Goal: Task Accomplishment & Management: Use online tool/utility

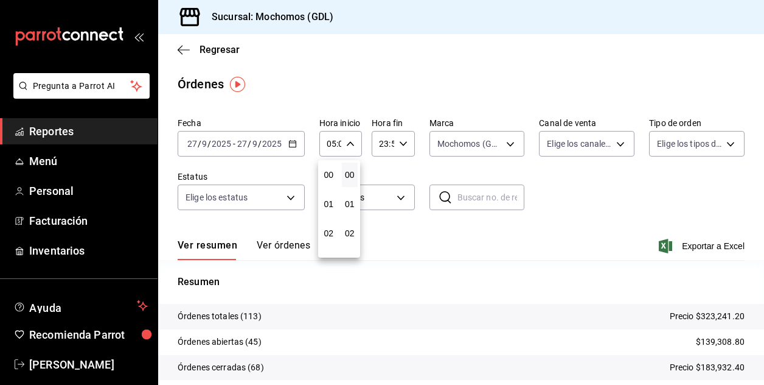
scroll to position [117, 0]
click at [389, 86] on div at bounding box center [382, 192] width 764 height 385
click at [280, 246] on button "Ver órdenes" at bounding box center [284, 249] width 54 height 21
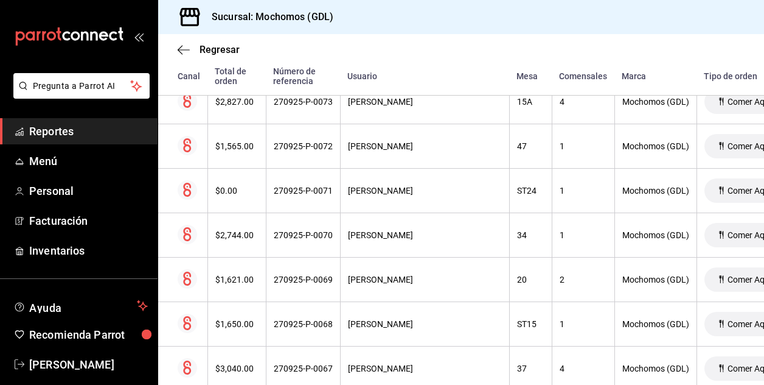
scroll to position [3529, 0]
click at [224, 49] on span "Regresar" at bounding box center [220, 50] width 40 height 12
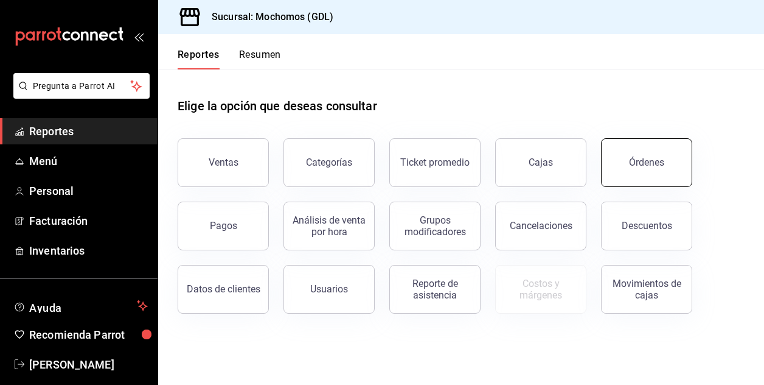
click at [644, 155] on button "Órdenes" at bounding box center [646, 162] width 91 height 49
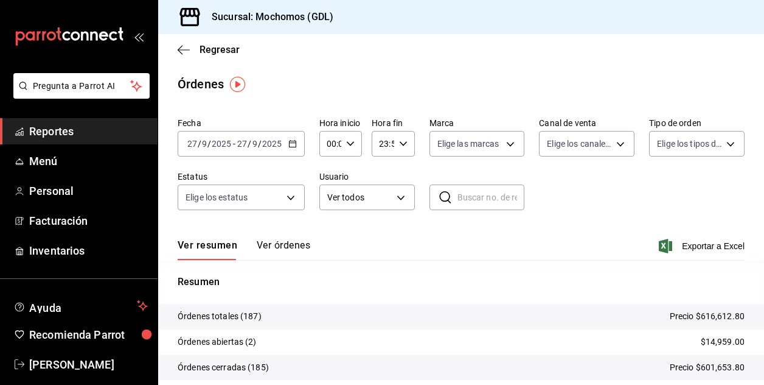
click at [347, 141] on icon "button" at bounding box center [350, 143] width 9 height 9
click at [330, 178] on span "00" at bounding box center [329, 175] width 2 height 10
click at [504, 147] on div at bounding box center [382, 192] width 764 height 385
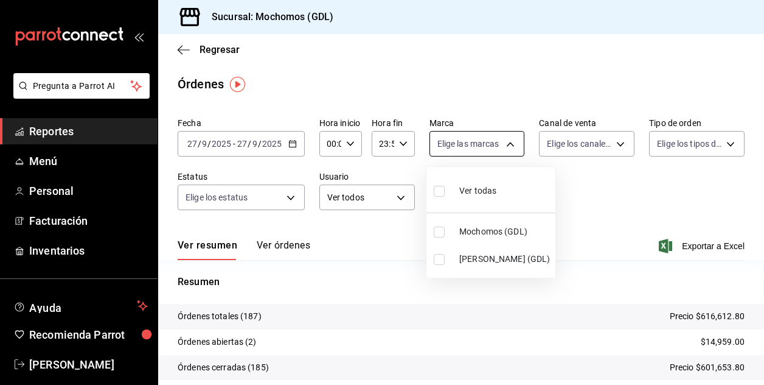
click at [504, 146] on body "Pregunta a Parrot AI Reportes Menú Personal Facturación Inventarios Ayuda Recom…" at bounding box center [382, 192] width 764 height 385
click at [439, 235] on input "checkbox" at bounding box center [439, 231] width 11 height 11
checkbox input "true"
type input "36c25d4a-7cb0-456c-a434-e981d54830bc"
click at [290, 150] on div at bounding box center [382, 192] width 764 height 385
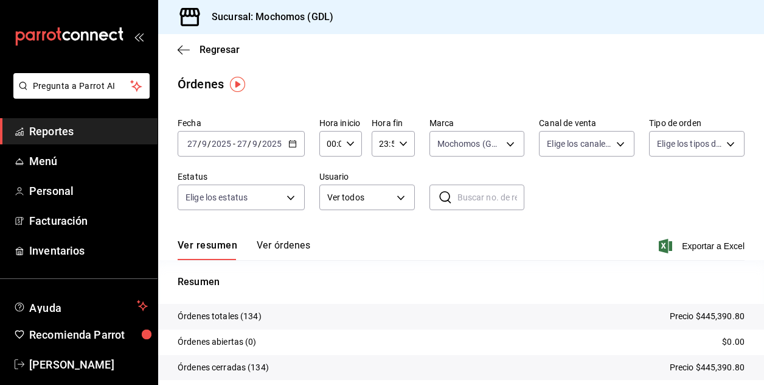
click at [290, 145] on icon "button" at bounding box center [292, 143] width 9 height 9
click at [218, 148] on input "2025" at bounding box center [221, 144] width 21 height 10
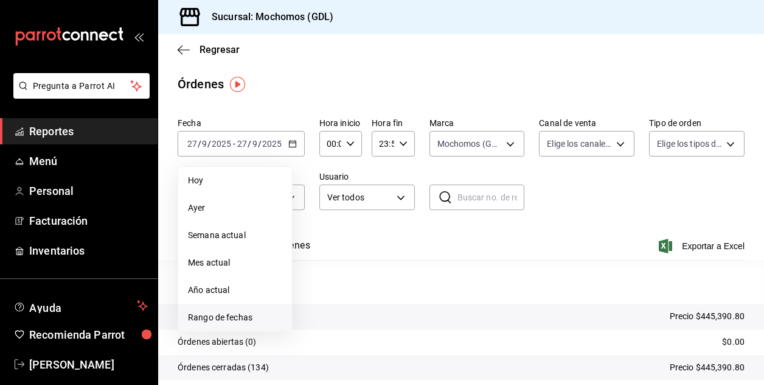
click at [221, 319] on span "Rango de fechas" at bounding box center [235, 317] width 94 height 13
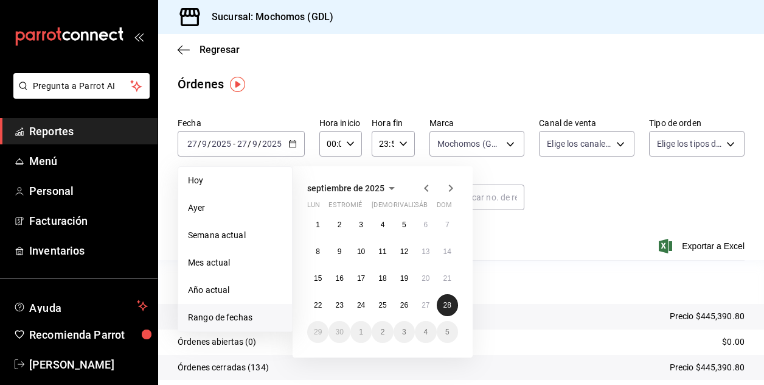
click at [445, 302] on abbr "28" at bounding box center [448, 305] width 8 height 9
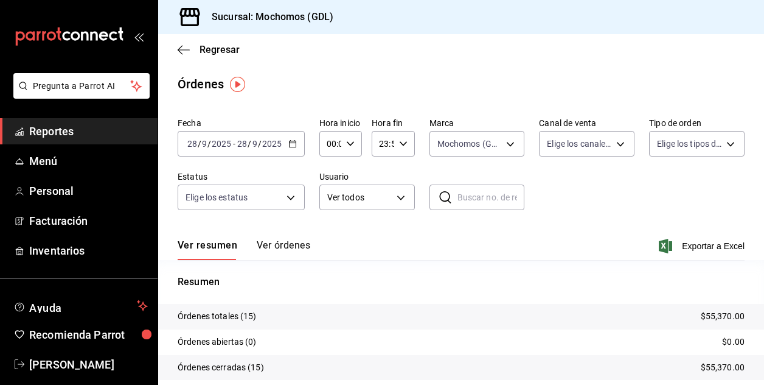
click at [288, 243] on button "Ver órdenes" at bounding box center [284, 249] width 54 height 21
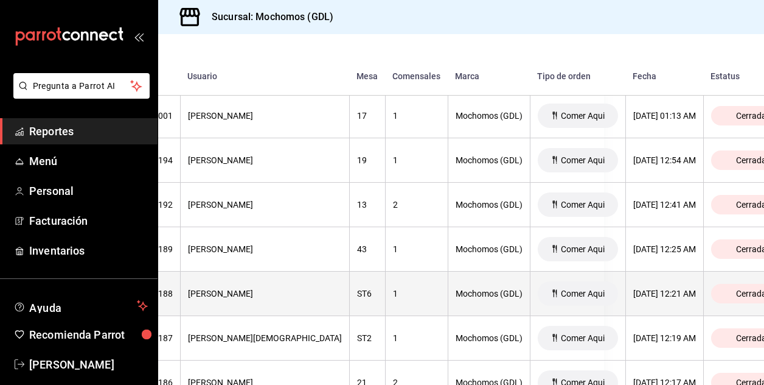
scroll to position [316, 136]
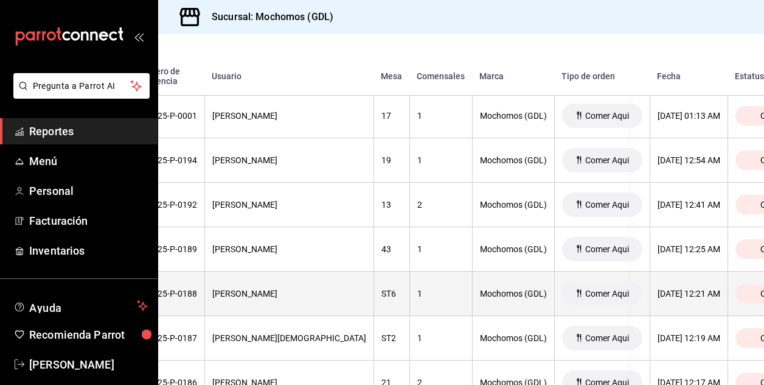
click at [581, 291] on span "Comer Aqui" at bounding box center [608, 293] width 54 height 10
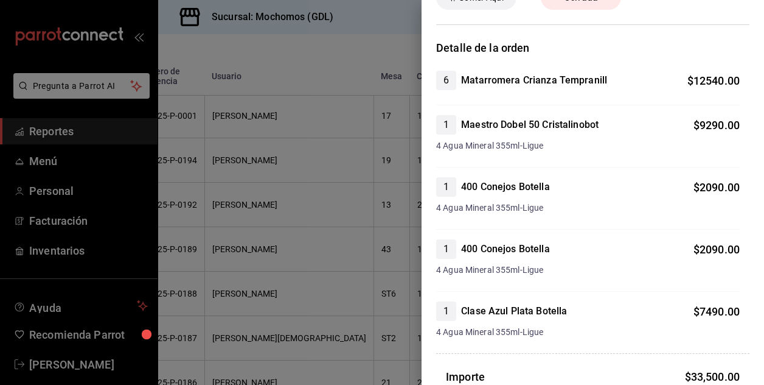
scroll to position [97, 0]
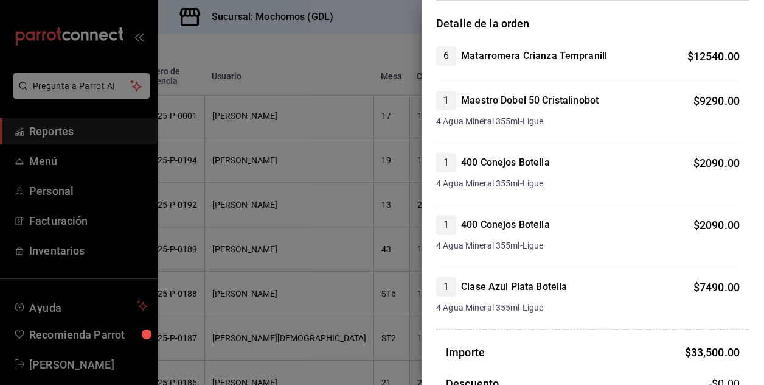
click at [400, 20] on div at bounding box center [382, 192] width 764 height 385
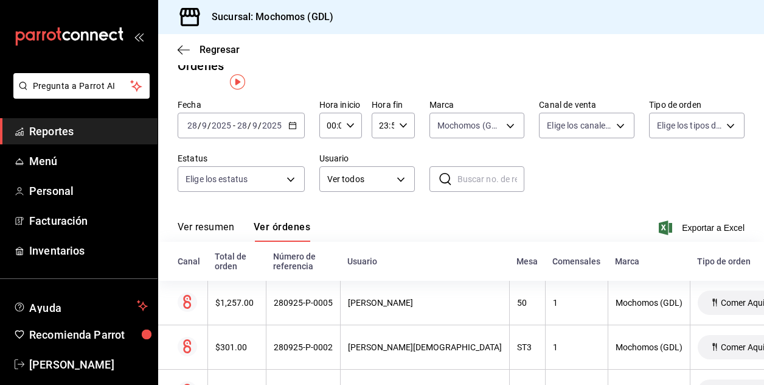
scroll to position [0, 0]
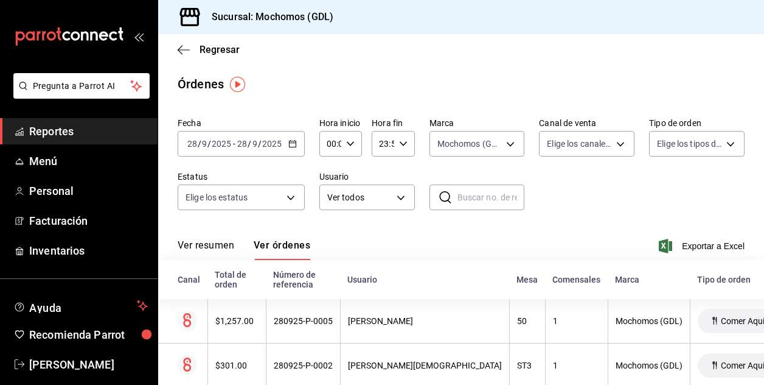
click at [204, 242] on font "Ver resumen" at bounding box center [206, 245] width 57 height 12
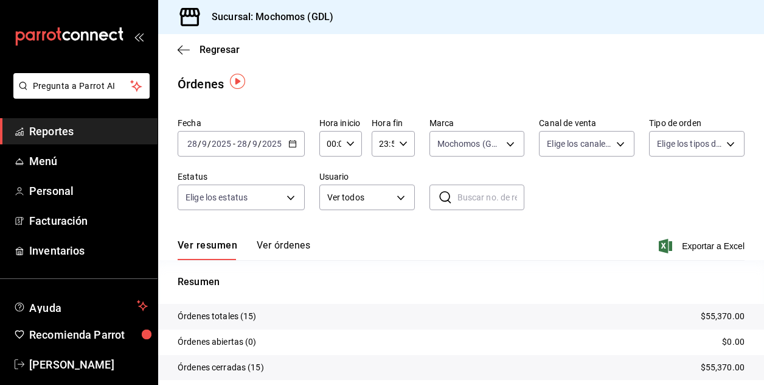
scroll to position [24, 0]
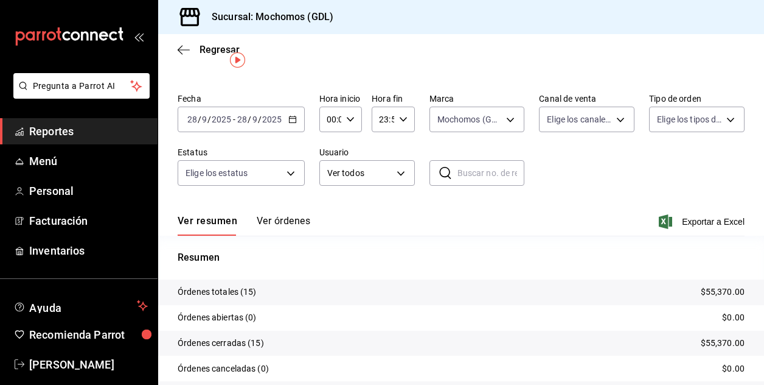
click at [210, 121] on span "/" at bounding box center [209, 119] width 4 height 10
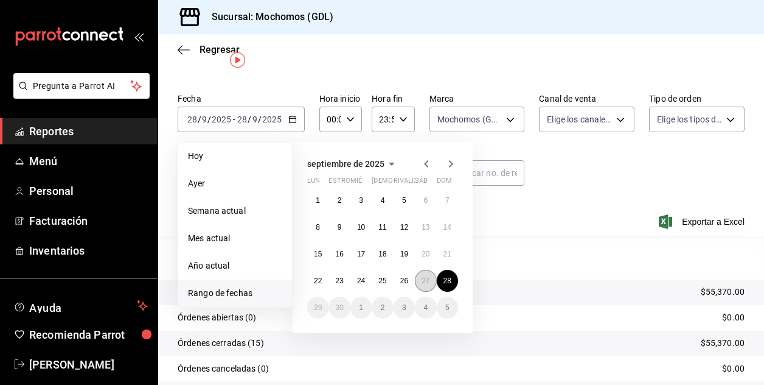
click at [423, 283] on abbr "27" at bounding box center [426, 280] width 8 height 9
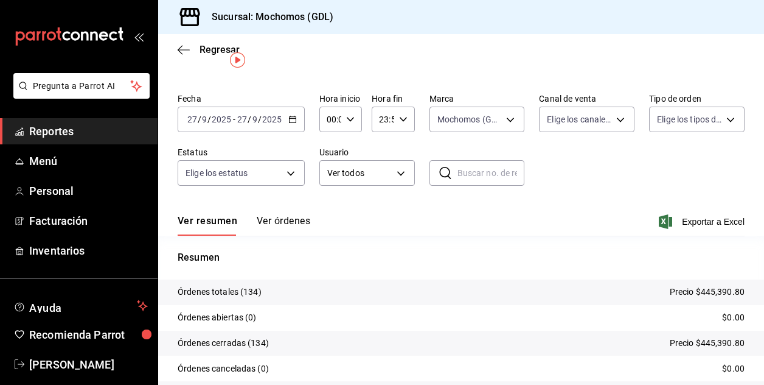
click at [259, 119] on span "/" at bounding box center [260, 119] width 4 height 10
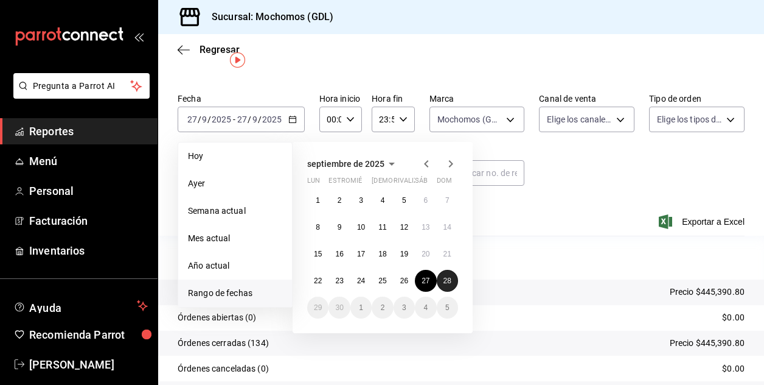
click at [448, 278] on abbr "28" at bounding box center [448, 280] width 8 height 9
click at [444, 281] on abbr "28" at bounding box center [448, 280] width 8 height 9
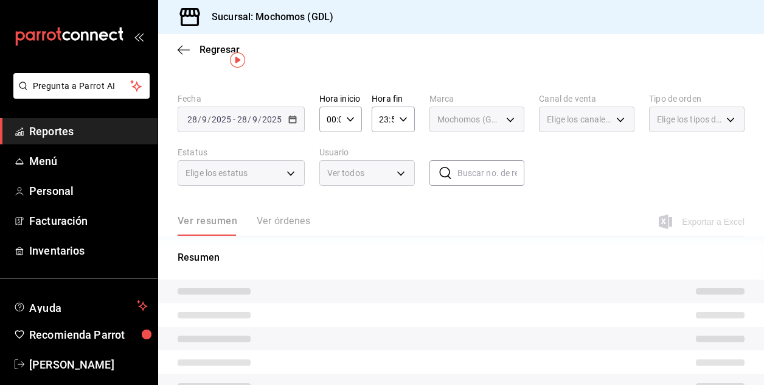
click at [444, 281] on tr at bounding box center [461, 291] width 606 height 24
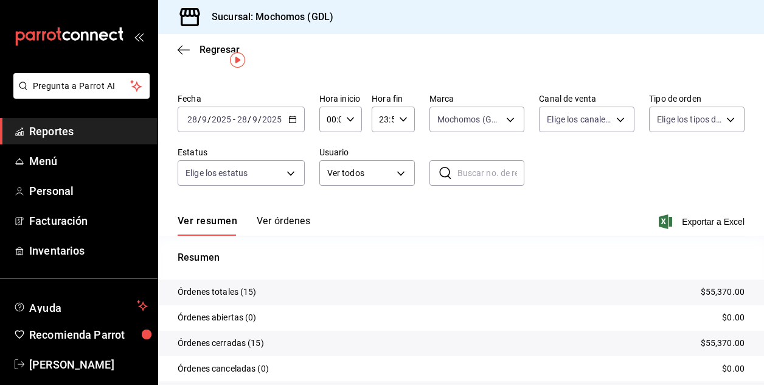
click at [193, 121] on input "28" at bounding box center [192, 119] width 11 height 10
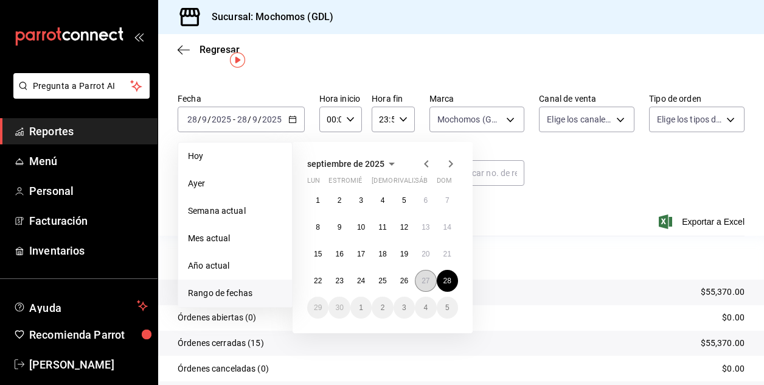
click at [421, 279] on button "27" at bounding box center [425, 281] width 21 height 22
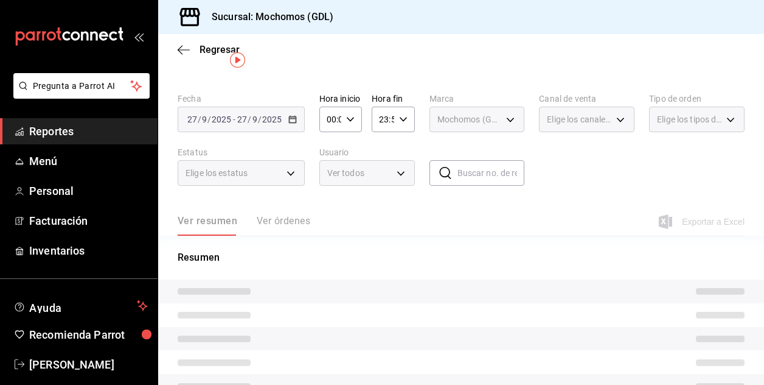
click at [421, 279] on tr at bounding box center [461, 291] width 606 height 24
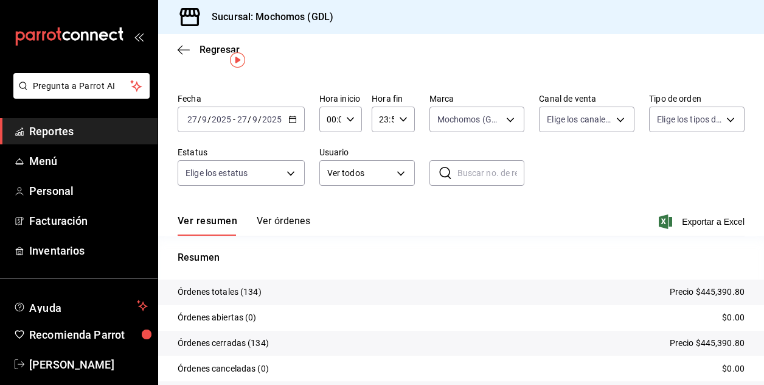
click at [254, 120] on input "9" at bounding box center [255, 119] width 6 height 10
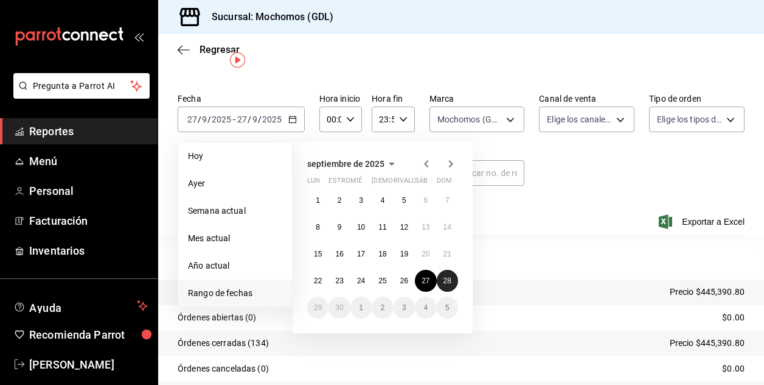
click at [452, 283] on button "28" at bounding box center [447, 281] width 21 height 22
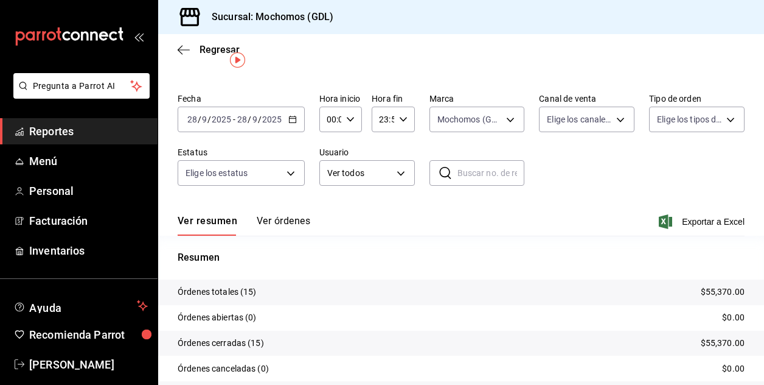
click at [190, 119] on input "28" at bounding box center [192, 119] width 11 height 10
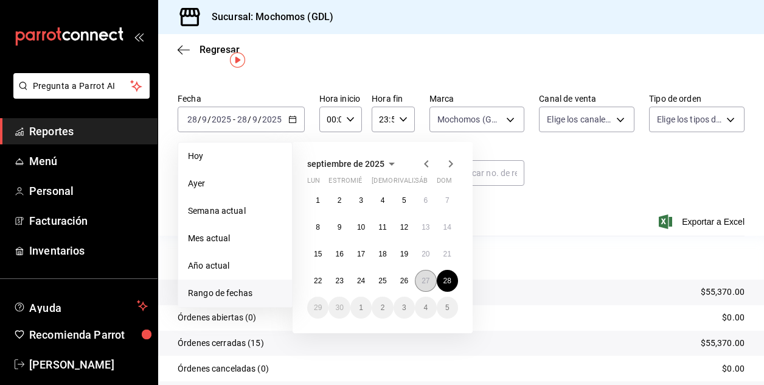
click at [433, 282] on button "27" at bounding box center [425, 281] width 21 height 22
click at [453, 282] on button "28" at bounding box center [447, 281] width 21 height 22
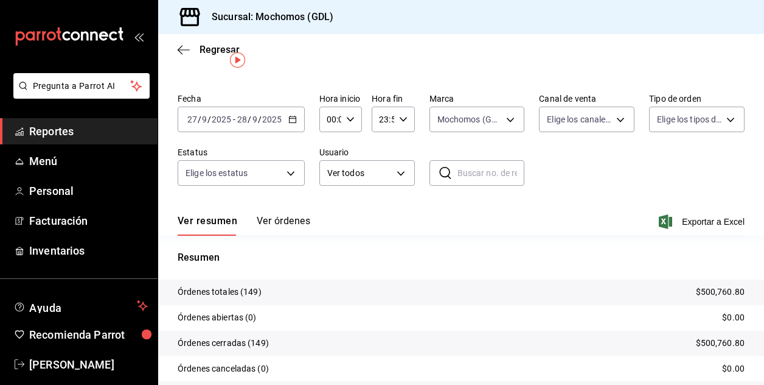
click at [348, 117] on icon "button" at bounding box center [350, 119] width 9 height 9
click at [321, 209] on button "02" at bounding box center [329, 209] width 16 height 24
type input "02:00"
click at [330, 194] on span "04" at bounding box center [329, 194] width 2 height 10
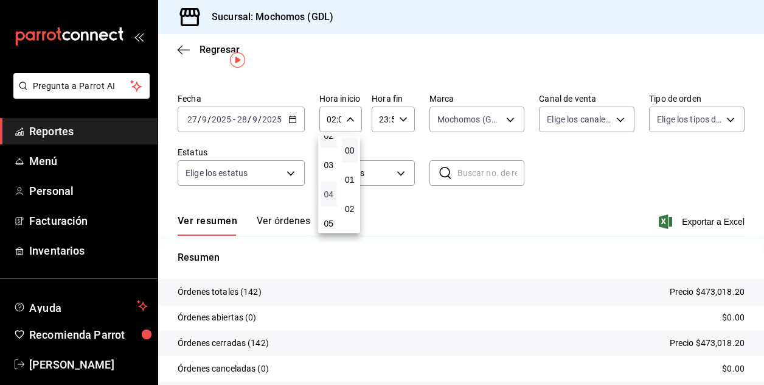
type input "04:00"
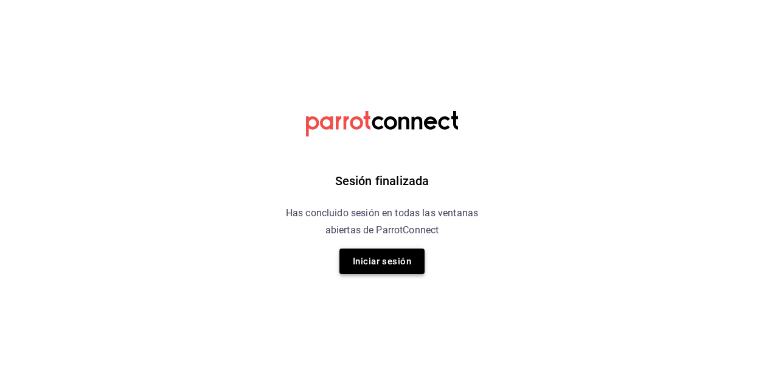
click at [414, 259] on button "Iniciar sesión" at bounding box center [382, 261] width 85 height 26
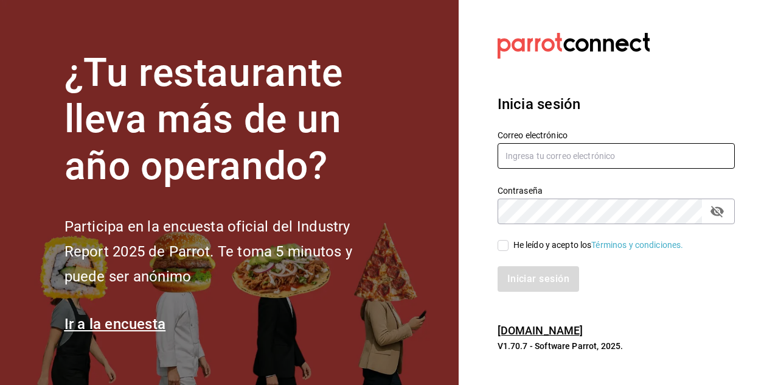
type input "[PERSON_NAME][EMAIL_ADDRESS][PERSON_NAME][DOMAIN_NAME]"
click at [500, 246] on input "He leído y acepto los Términos y condiciones." at bounding box center [503, 245] width 11 height 11
checkbox input "true"
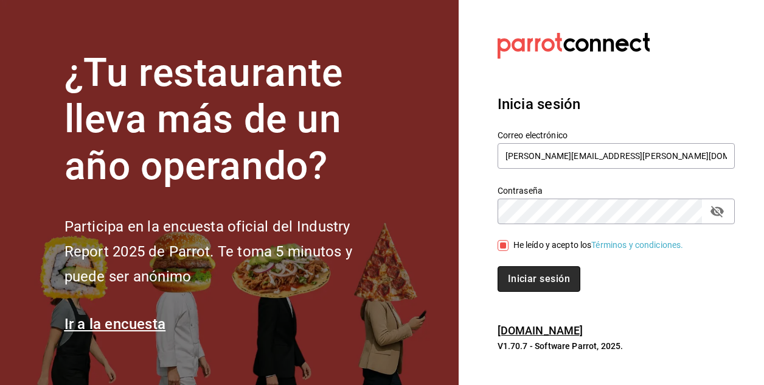
click at [514, 277] on button "Iniciar sesión" at bounding box center [539, 279] width 83 height 26
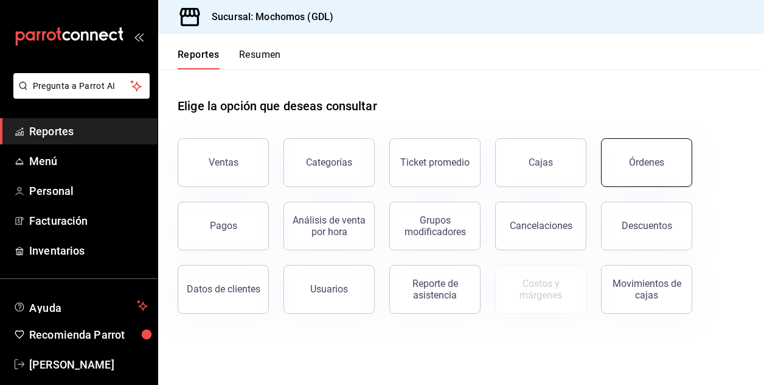
click at [652, 173] on button "Órdenes" at bounding box center [646, 162] width 91 height 49
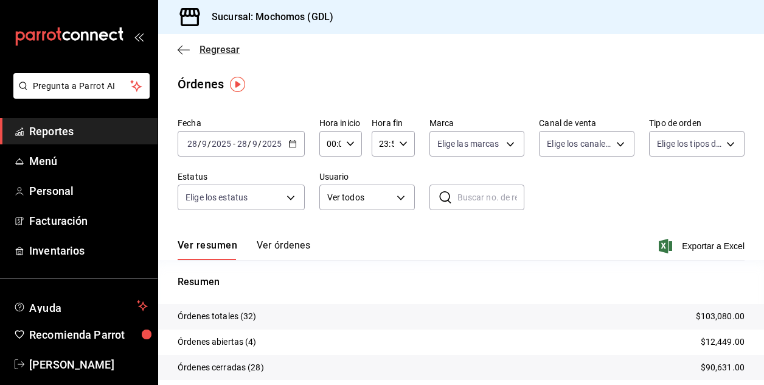
click at [204, 49] on span "Regresar" at bounding box center [220, 50] width 40 height 12
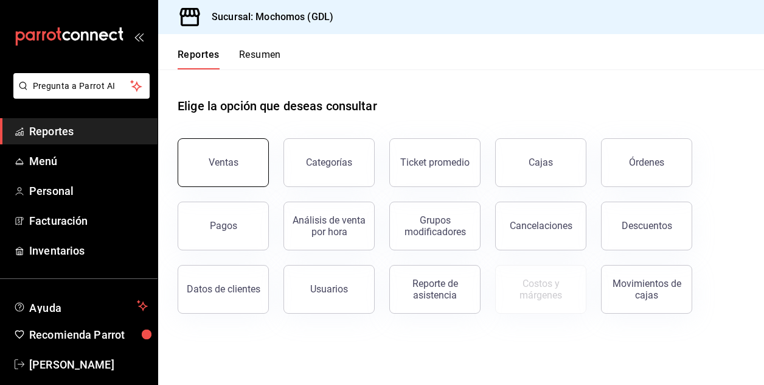
click at [229, 159] on div "Ventas" at bounding box center [224, 162] width 30 height 12
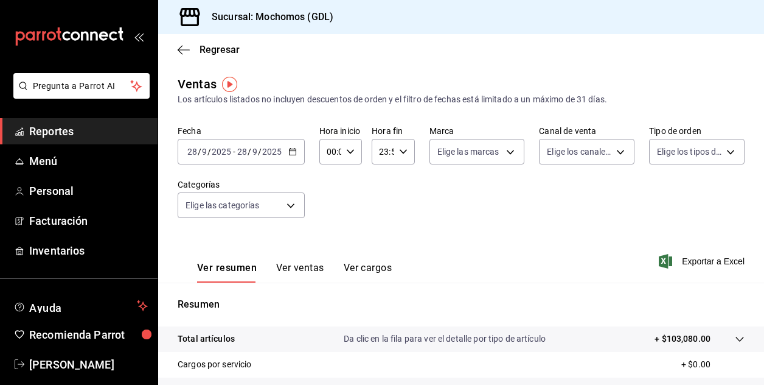
click at [197, 157] on div "[DATE] [DATE] - [DATE] [DATE]" at bounding box center [241, 152] width 127 height 26
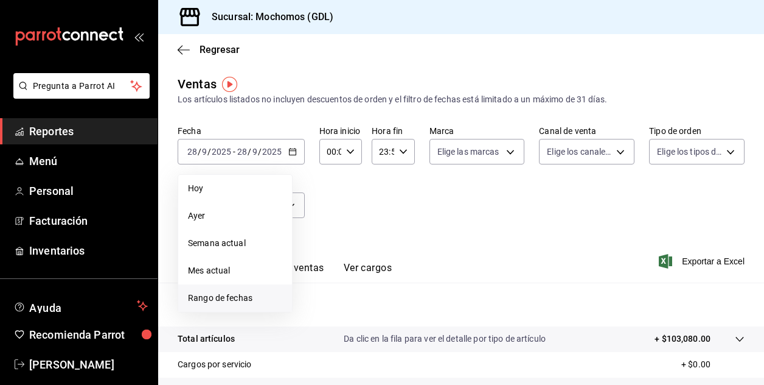
click at [223, 298] on span "Rango de fechas" at bounding box center [235, 297] width 94 height 13
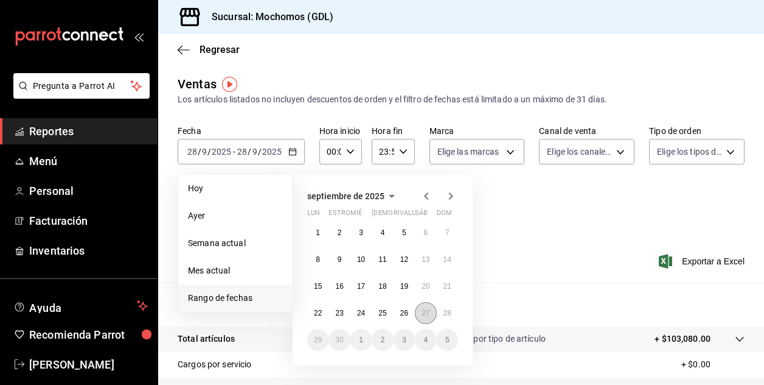
click at [424, 319] on button "27" at bounding box center [425, 313] width 21 height 22
click at [443, 319] on button "28" at bounding box center [447, 313] width 21 height 22
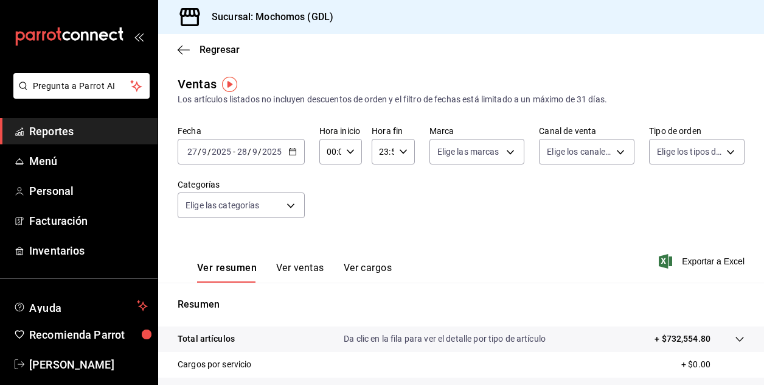
click at [458, 214] on div "Fecha [DATE] [DATE] - [DATE] [DATE] Hora inicio 00:00 Hora inicio Hora fin 23:5…" at bounding box center [461, 178] width 567 height 107
click at [346, 152] on icon "button" at bounding box center [350, 151] width 9 height 9
click at [330, 209] on span "01" at bounding box center [329, 212] width 2 height 10
type input "01:00"
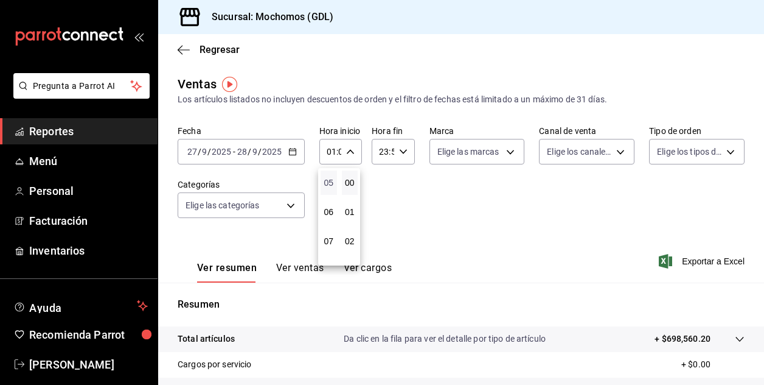
click at [330, 184] on span "05" at bounding box center [329, 183] width 2 height 10
type input "05:00"
click at [425, 189] on div at bounding box center [382, 192] width 764 height 385
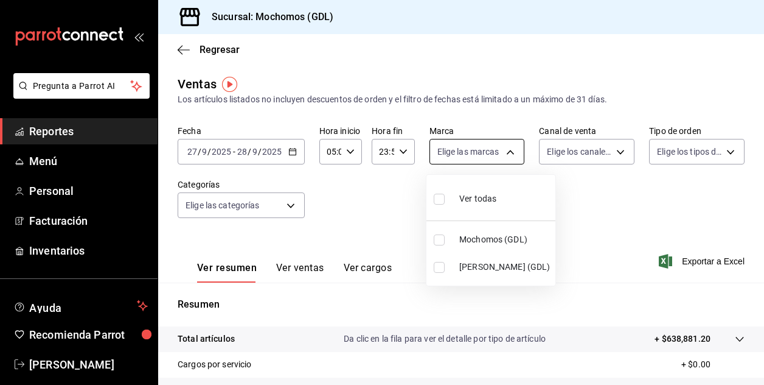
click at [504, 155] on body "Pregunta a Parrot AI Reportes Menú Personal Facturación Inventarios Ayuda Recom…" at bounding box center [382, 192] width 764 height 385
click at [444, 242] on input "checkbox" at bounding box center [439, 239] width 11 height 11
checkbox input "true"
type input "36c25d4a-7cb0-456c-a434-e981d54830bc"
click at [596, 194] on div at bounding box center [382, 192] width 764 height 385
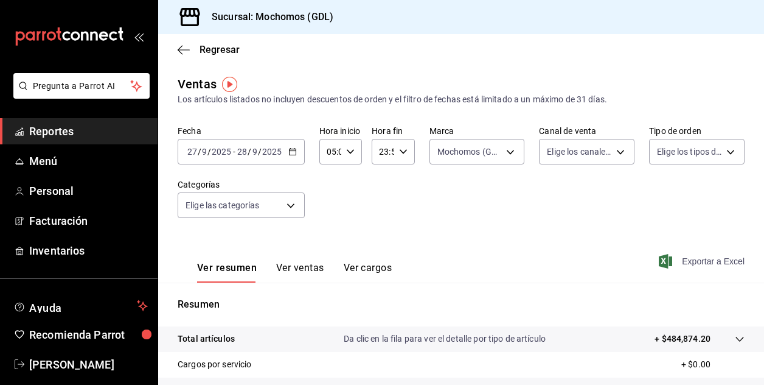
click at [695, 265] on font "Exportar a Excel" at bounding box center [713, 261] width 63 height 10
